Goal: Information Seeking & Learning: Find specific fact

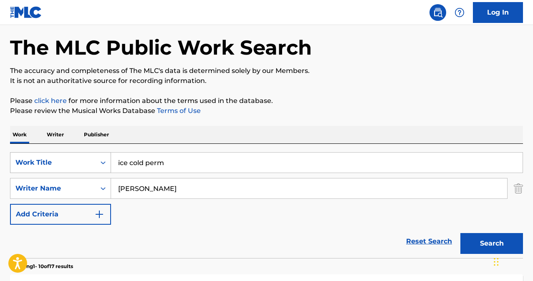
drag, startPoint x: 170, startPoint y: 166, endPoint x: 98, endPoint y: 155, distance: 72.6
click at [98, 155] on div "SearchWithCriteria80ba2f56-ec18-4e73-b309-6d757d91ad92 Work Title ice cold perm" at bounding box center [266, 162] width 513 height 21
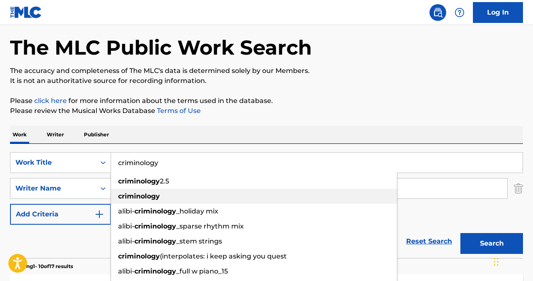
type input "criminology"
click at [133, 202] on div "criminology" at bounding box center [254, 196] width 286 height 15
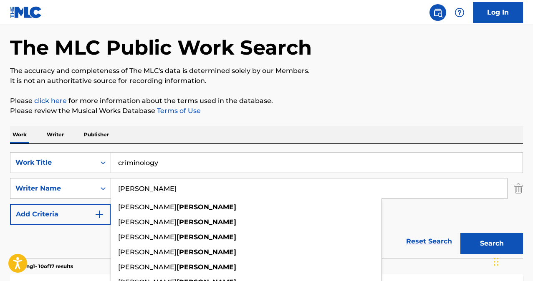
drag, startPoint x: 138, startPoint y: 189, endPoint x: 104, endPoint y: 182, distance: 34.1
click at [105, 182] on div "SearchWithCriteria10e5c0f4-6e29-43e6-8952-c28bc4c8c7a4 Writer Name [PERSON_NAME…" at bounding box center [266, 188] width 513 height 21
type input "[PERSON_NAME]"
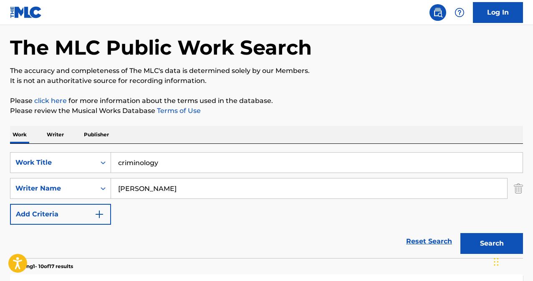
drag, startPoint x: 489, startPoint y: 241, endPoint x: 452, endPoint y: 217, distance: 43.8
click at [489, 241] on button "Search" at bounding box center [491, 243] width 63 height 21
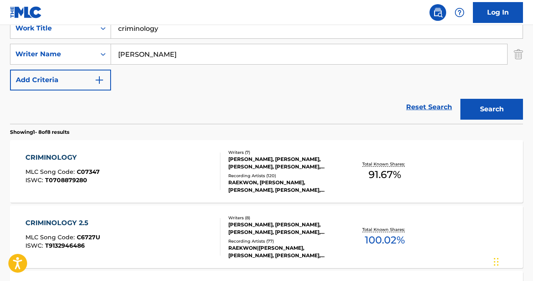
scroll to position [172, 0]
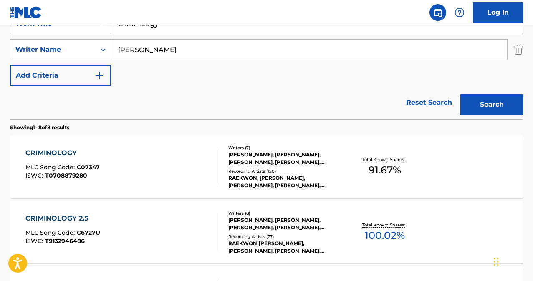
click at [55, 151] on div "CRIMINOLOGY" at bounding box center [62, 153] width 74 height 10
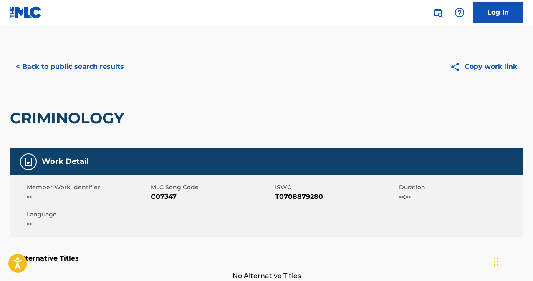
click at [65, 69] on button "< Back to public search results" at bounding box center [70, 66] width 120 height 21
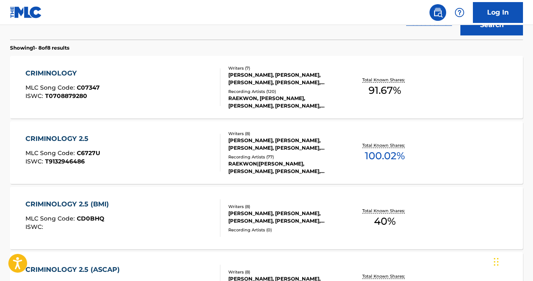
scroll to position [290, 0]
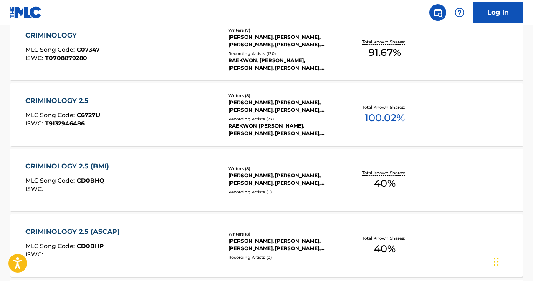
click at [54, 100] on div "CRIMINOLOGY 2.5" at bounding box center [62, 101] width 75 height 10
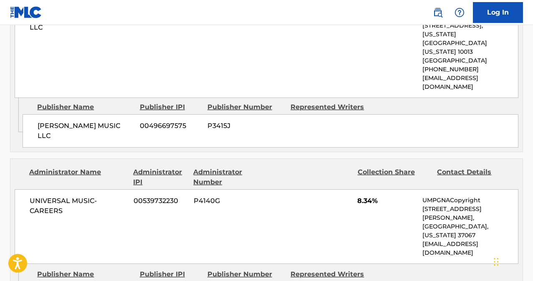
scroll to position [572, 0]
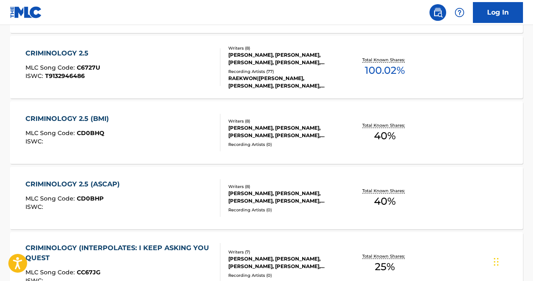
scroll to position [349, 0]
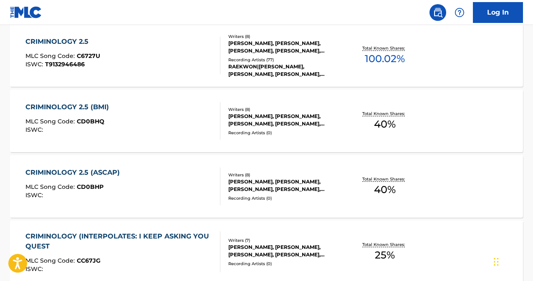
click at [58, 171] on div "CRIMINOLOGY 2.5 (ASCAP)" at bounding box center [74, 173] width 98 height 10
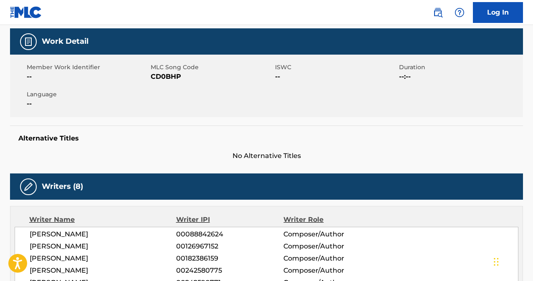
scroll to position [116, 0]
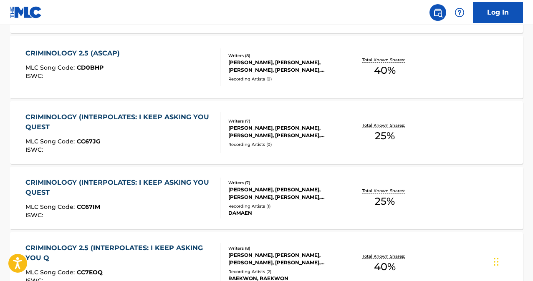
scroll to position [476, 0]
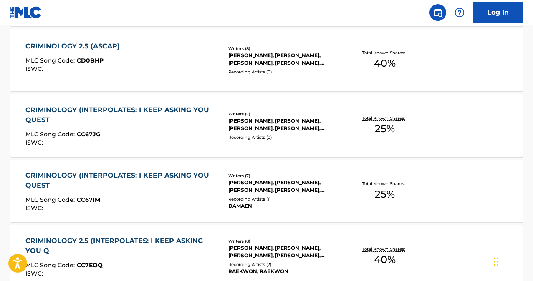
click at [127, 111] on div "CRIMINOLOGY (INTERPOLATES: I KEEP ASKING YOU QUEST" at bounding box center [119, 115] width 188 height 20
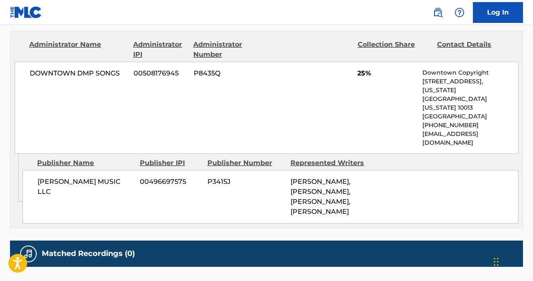
scroll to position [477, 0]
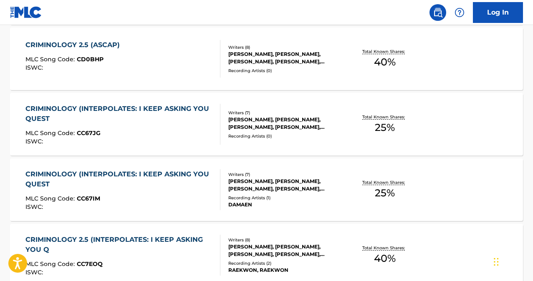
scroll to position [523, 0]
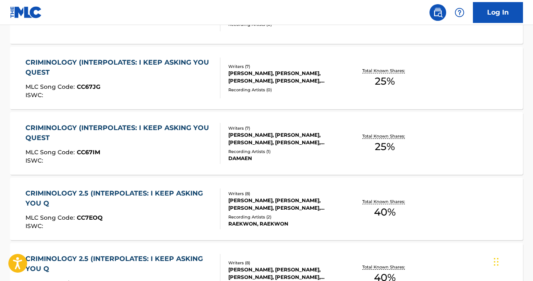
click at [126, 127] on div "CRIMINOLOGY (INTERPOLATES: I KEEP ASKING YOU QUEST" at bounding box center [119, 133] width 188 height 20
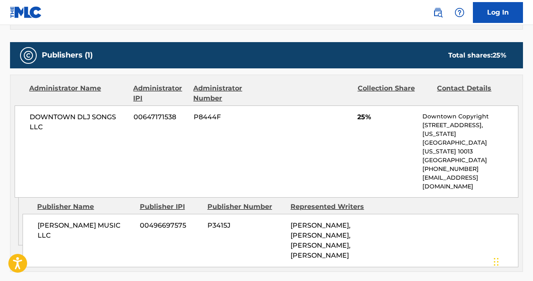
scroll to position [442, 0]
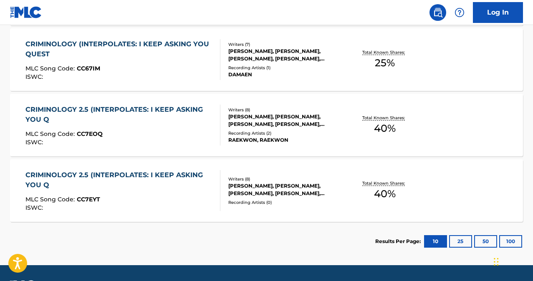
scroll to position [608, 0]
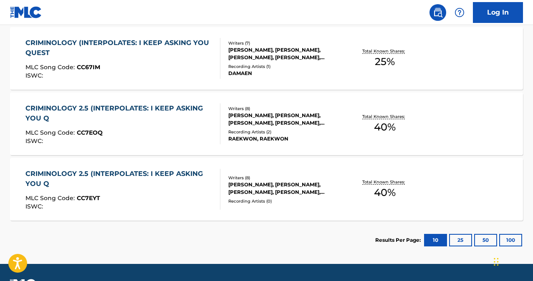
click at [131, 174] on div "CRIMINOLOGY 2.5 (INTERPOLATES: I KEEP ASKING YOU Q" at bounding box center [119, 179] width 188 height 20
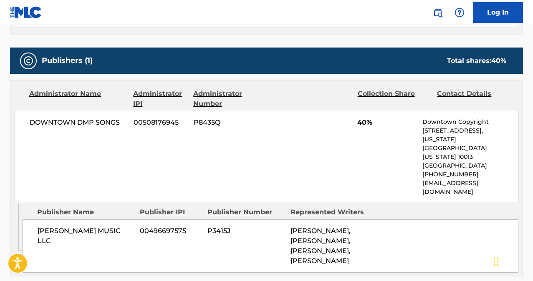
scroll to position [287, 0]
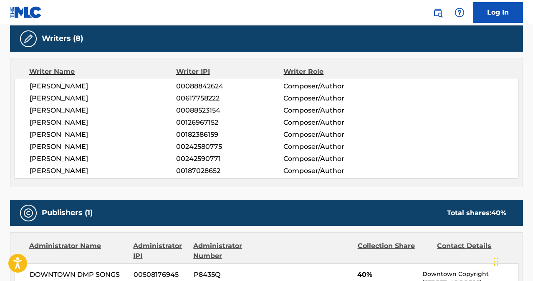
scroll to position [631, 0]
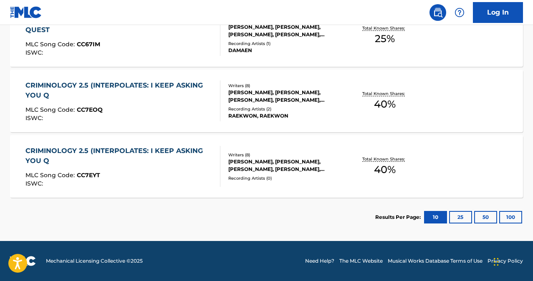
click at [132, 86] on div "CRIMINOLOGY 2.5 (INTERPOLATES: I KEEP ASKING YOU Q" at bounding box center [119, 91] width 188 height 20
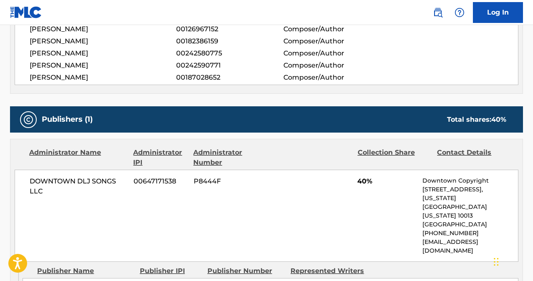
scroll to position [379, 0]
